Goal: Task Accomplishment & Management: Manage account settings

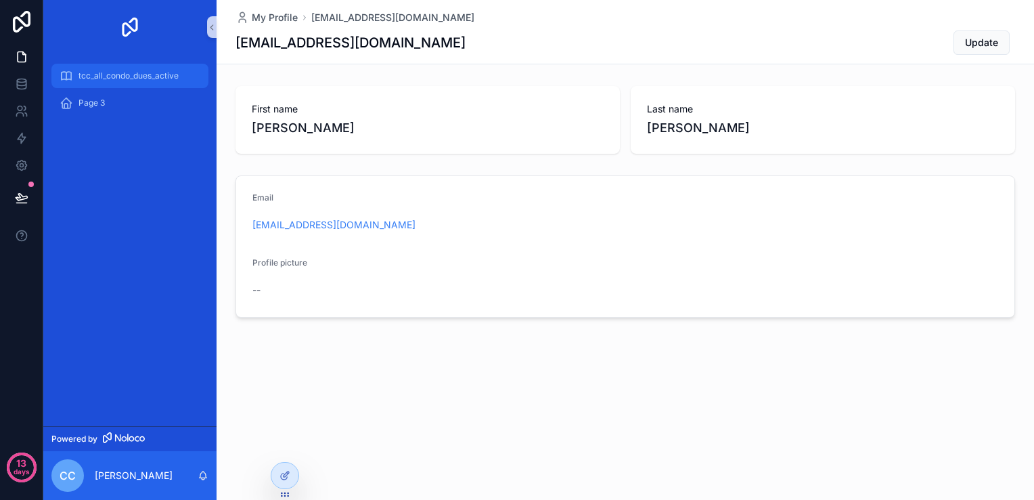
click at [93, 73] on span "tcc_all_condo_dues_active" at bounding box center [129, 75] width 100 height 11
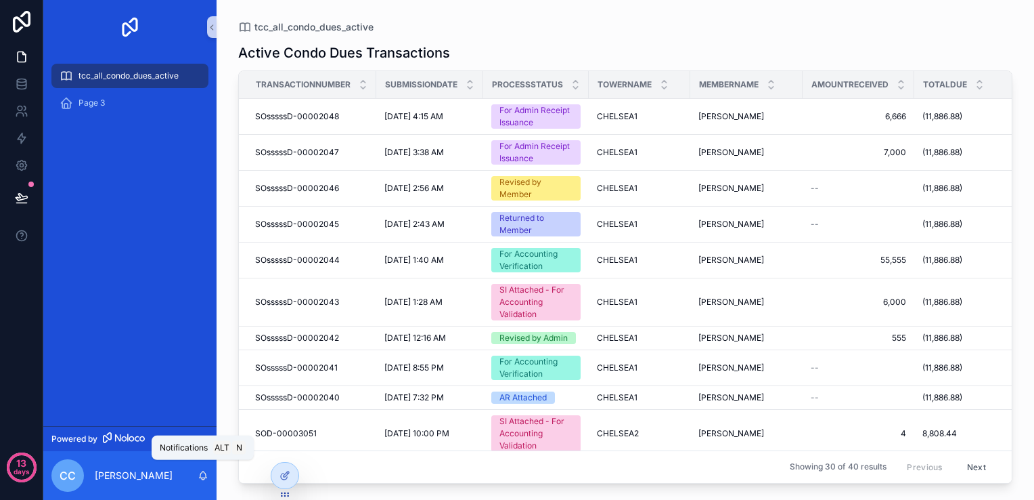
click at [202, 477] on icon "scrollable content" at bounding box center [203, 474] width 7 height 6
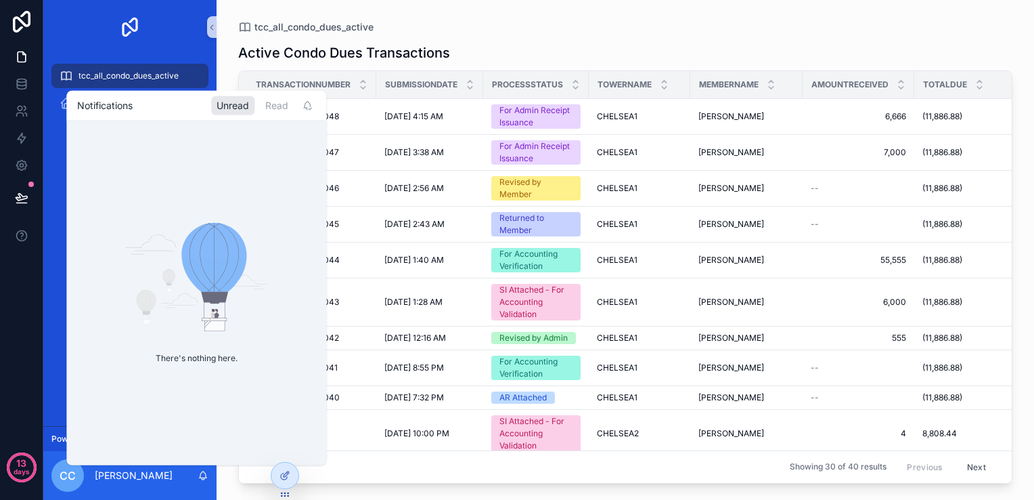
click at [202, 477] on icon "scrollable content" at bounding box center [203, 474] width 7 height 6
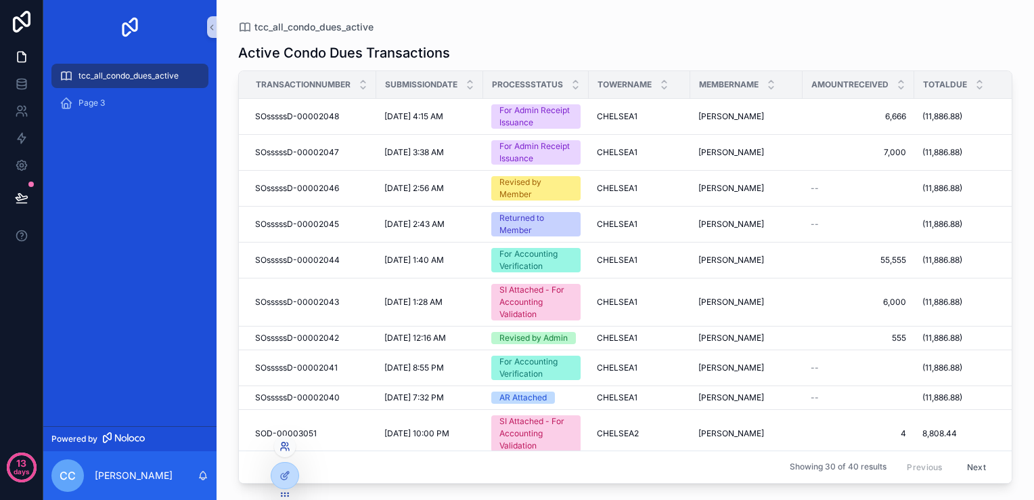
click at [288, 450] on icon at bounding box center [288, 448] width 1 height 3
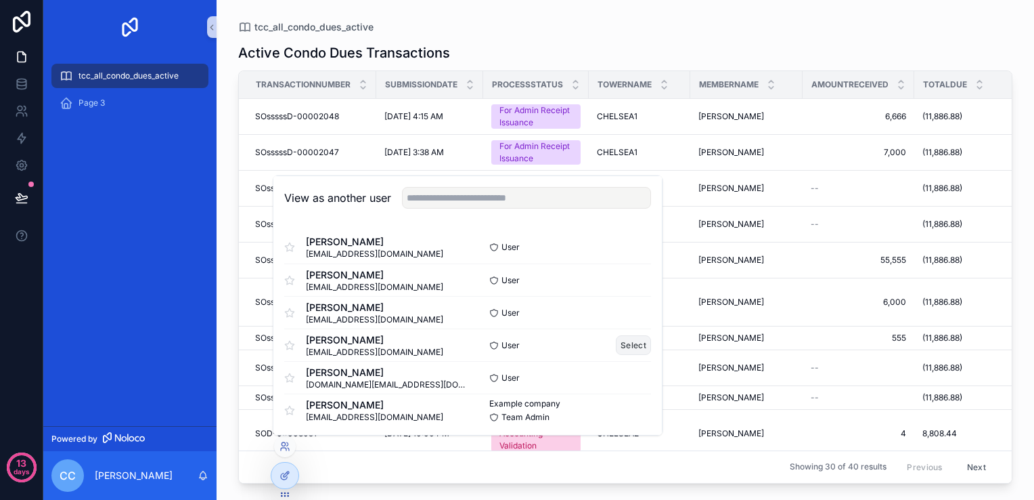
click at [513, 348] on button "Select" at bounding box center [633, 345] width 35 height 20
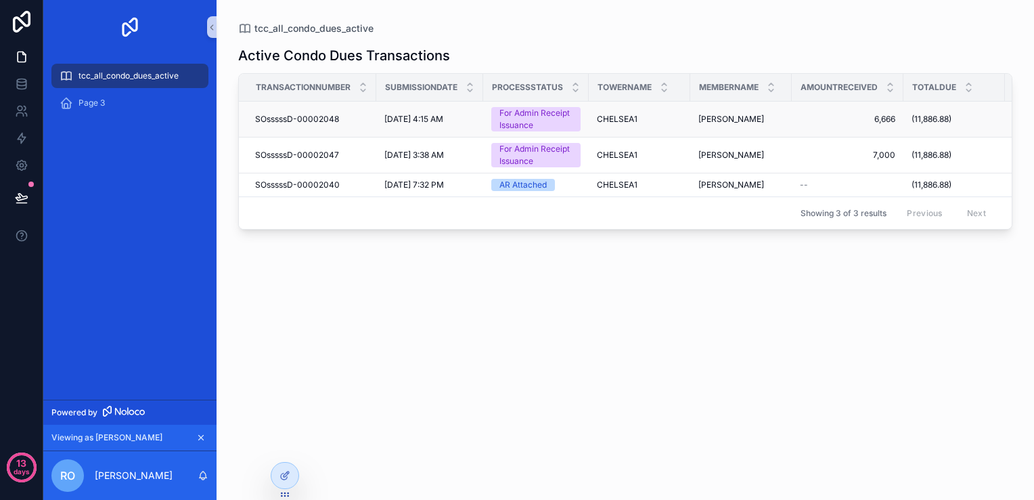
click at [468, 118] on div "10/3/2025 4:15 AM 10/3/2025 4:15 AM" at bounding box center [430, 119] width 91 height 11
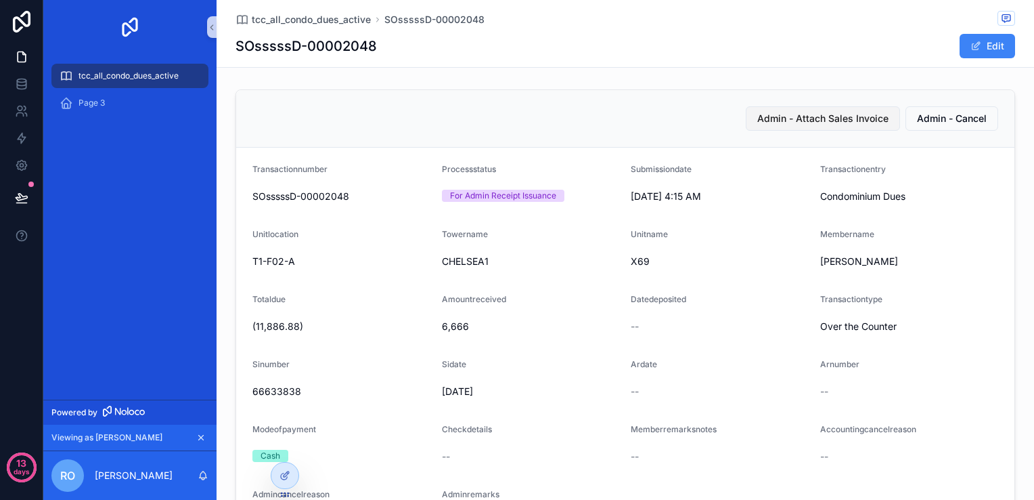
click at [783, 108] on button "Admin - Attach Sales Invoice" at bounding box center [823, 118] width 154 height 24
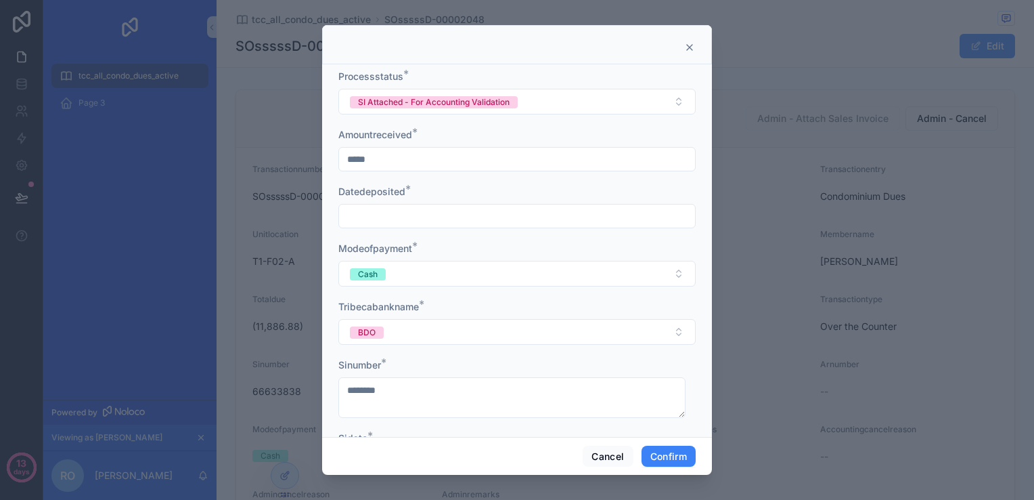
click at [454, 218] on input "text" at bounding box center [517, 215] width 356 height 19
click at [512, 345] on tbody "28 29 30 1 2 3 4 5 6 7 8 9 10 11 12 13 14 15 16 17 18 19 20 21 22 23 24 25 26 2…" at bounding box center [512, 385] width 171 height 149
click at [510, 334] on button "1" at bounding box center [512, 328] width 24 height 24
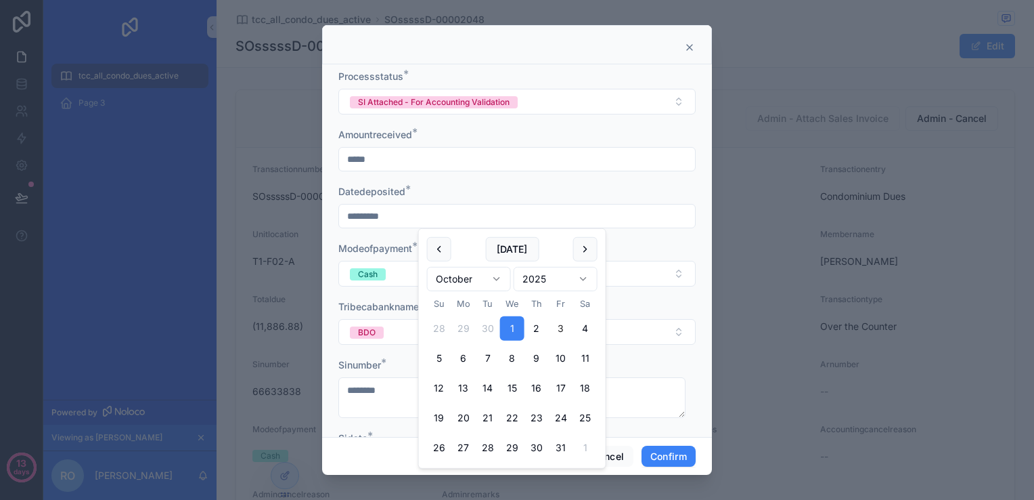
type input "*********"
click at [442, 192] on div "Datedeposited *" at bounding box center [516, 192] width 357 height 14
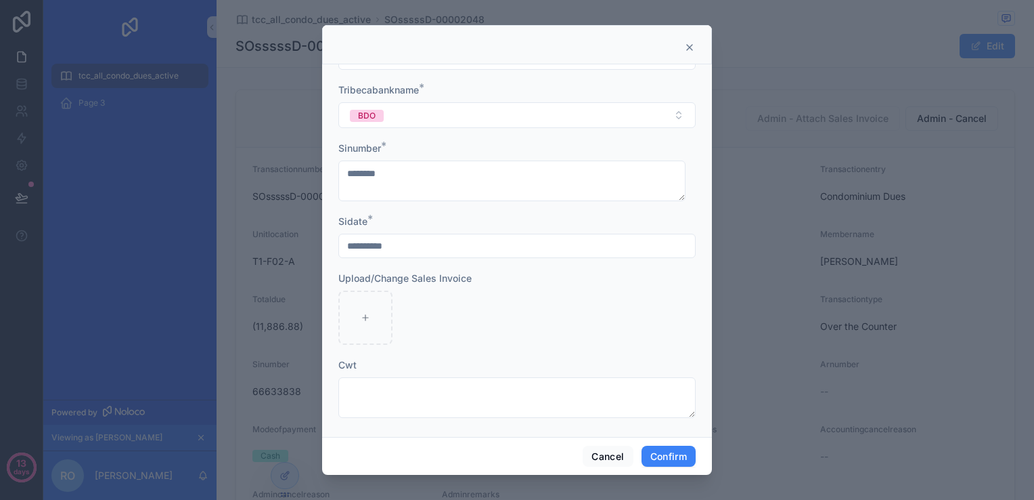
scroll to position [221, 0]
drag, startPoint x: 642, startPoint y: 43, endPoint x: 560, endPoint y: 37, distance: 82.1
click at [557, 32] on div at bounding box center [517, 44] width 390 height 39
click at [671, 462] on button "Confirm" at bounding box center [669, 456] width 54 height 22
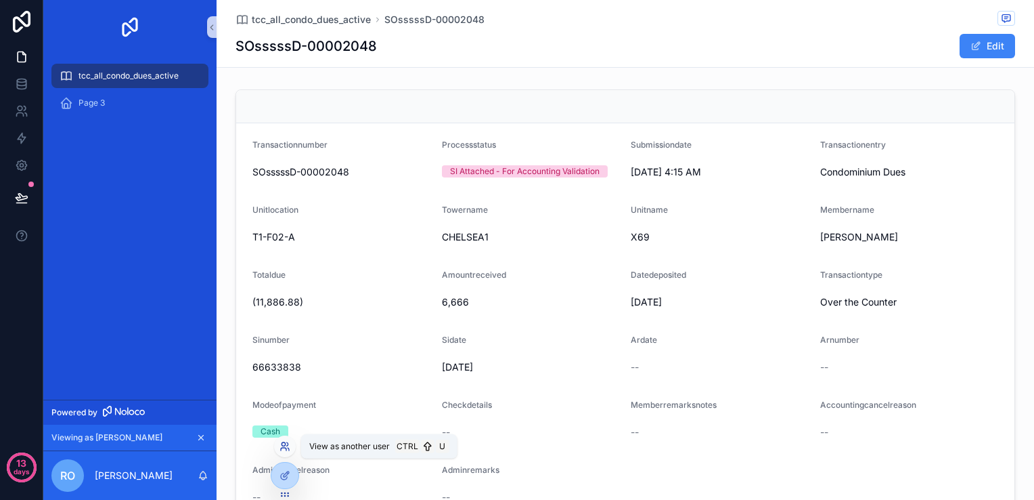
click at [285, 445] on icon at bounding box center [283, 443] width 3 height 3
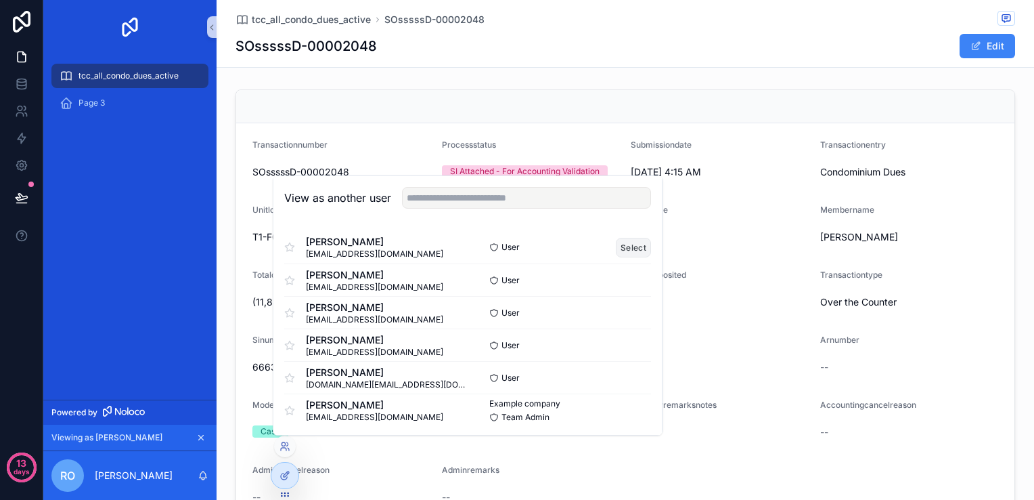
click at [626, 245] on button "Select" at bounding box center [633, 247] width 35 height 20
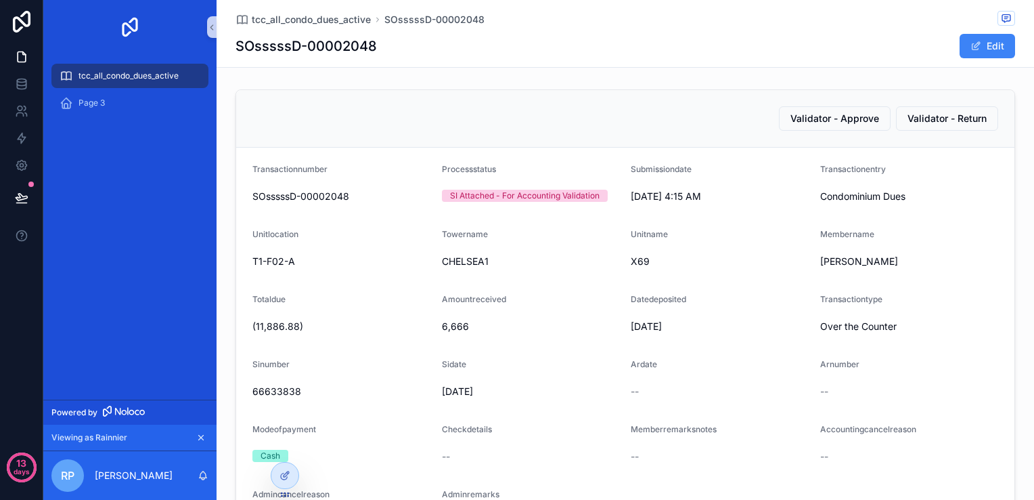
click at [144, 77] on span "tcc_all_condo_dues_active" at bounding box center [129, 75] width 100 height 11
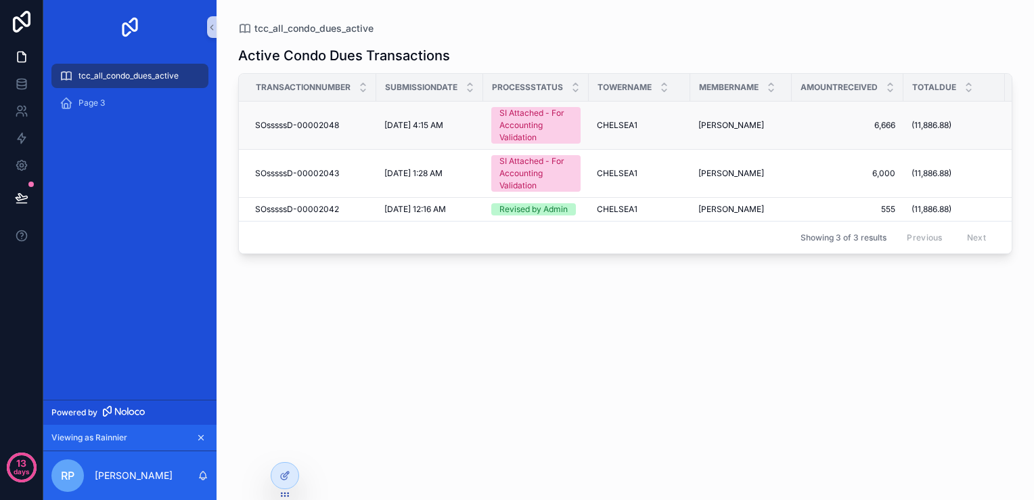
click at [560, 121] on div "SI Attached - For Accounting Validation" at bounding box center [536, 125] width 73 height 37
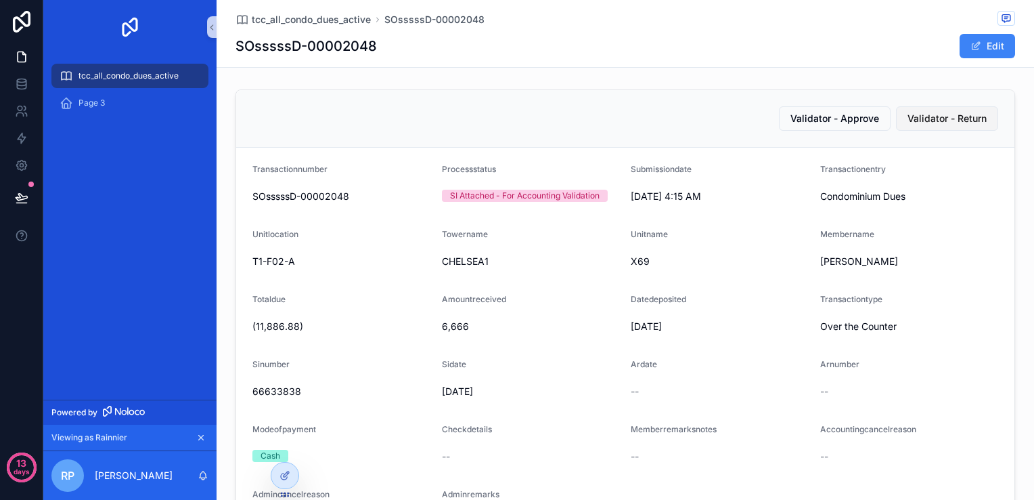
click at [948, 118] on span "Validator - Return" at bounding box center [947, 119] width 79 height 14
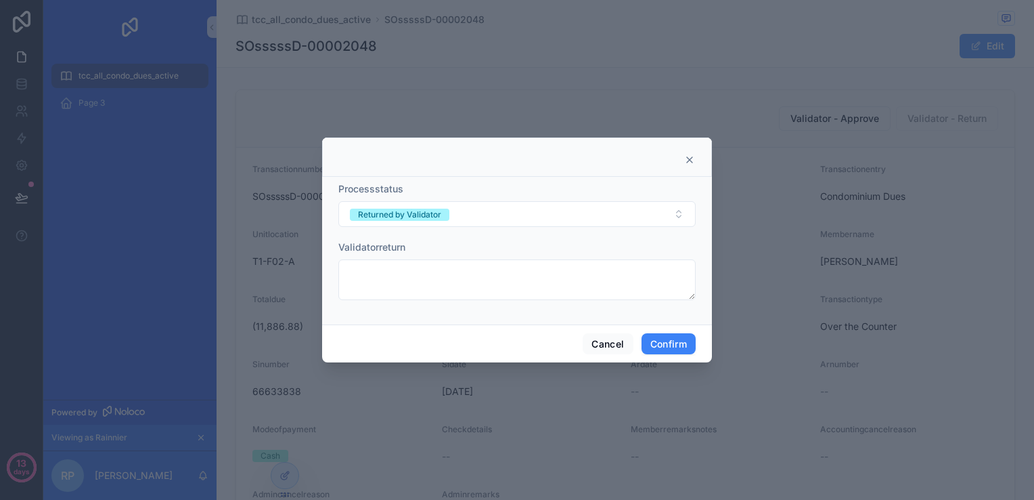
click at [689, 156] on icon at bounding box center [689, 159] width 11 height 11
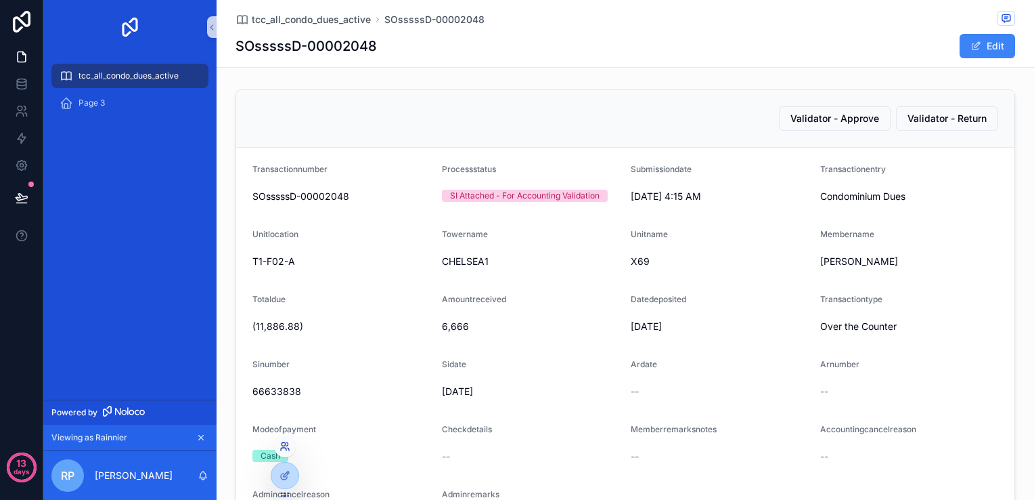
click at [287, 449] on icon at bounding box center [285, 446] width 11 height 11
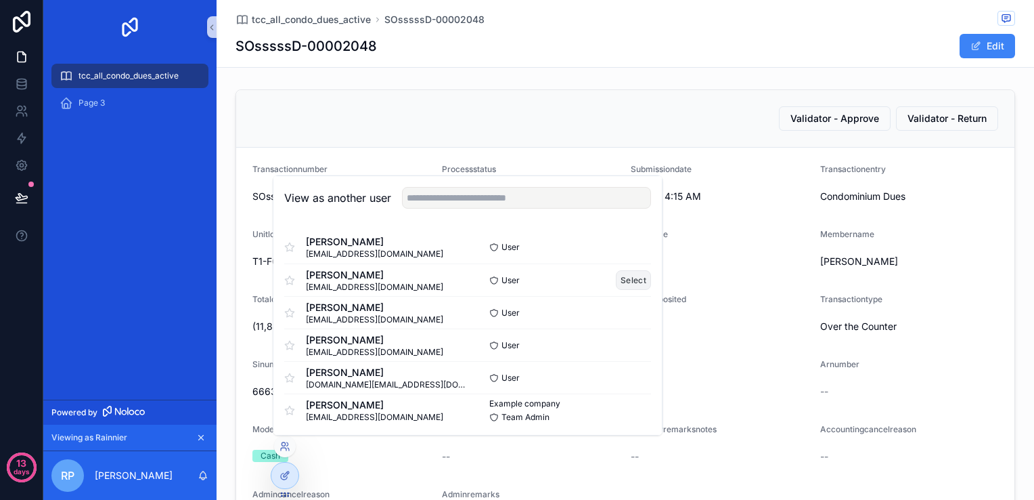
click at [616, 284] on button "Select" at bounding box center [633, 280] width 35 height 20
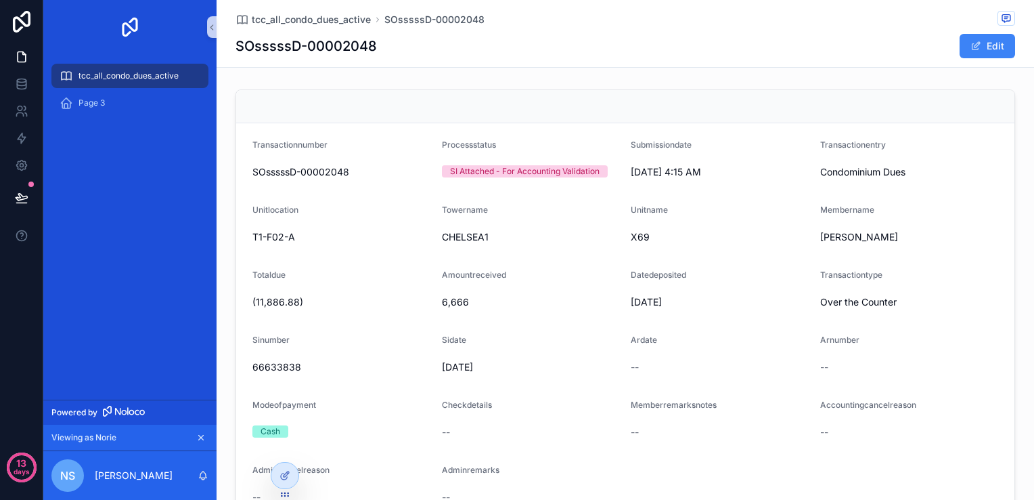
click at [138, 72] on span "tcc_all_condo_dues_active" at bounding box center [129, 75] width 100 height 11
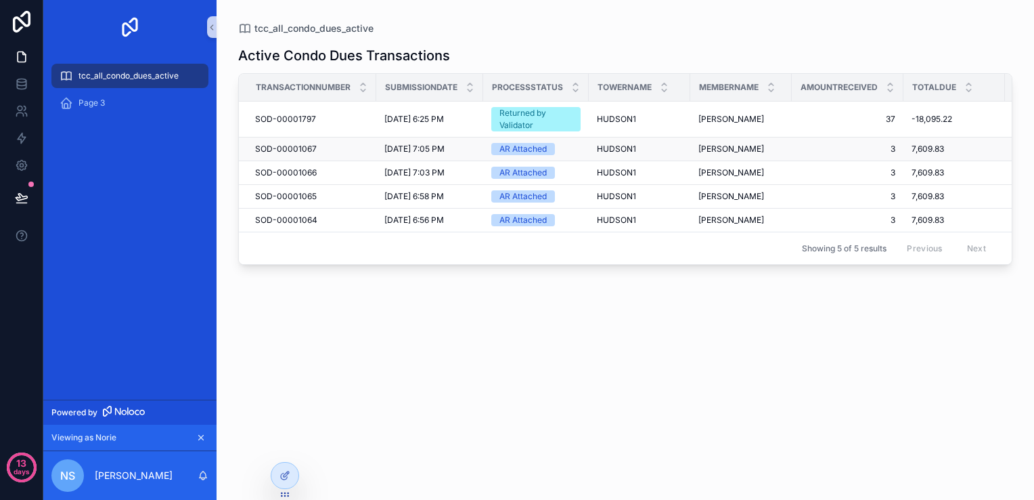
click at [544, 152] on div "AR Attached" at bounding box center [523, 149] width 47 height 12
